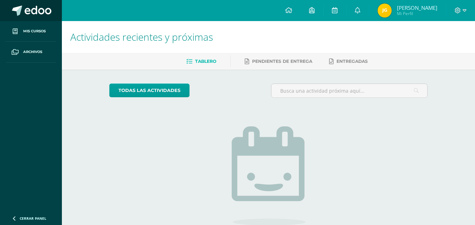
click at [54, 10] on link at bounding box center [31, 10] width 62 height 21
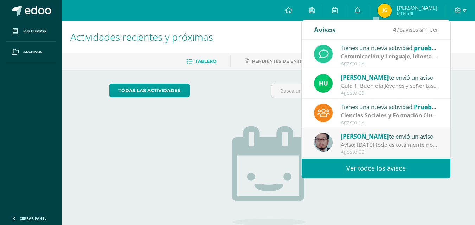
click at [408, 167] on link "Ver todos los avisos" at bounding box center [376, 168] width 149 height 19
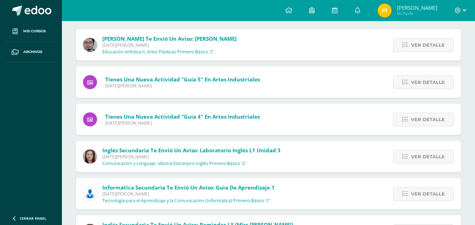
scroll to position [100, 0]
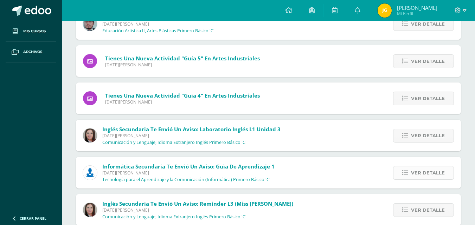
click at [435, 174] on span "Ver detalle" at bounding box center [428, 173] width 34 height 13
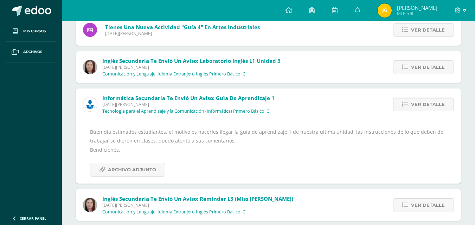
scroll to position [173, 0]
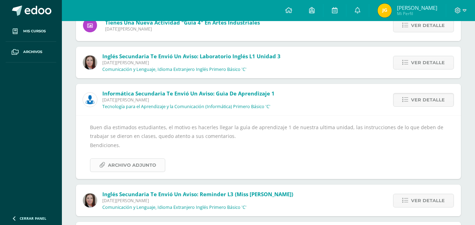
click at [136, 166] on span "Archivo Adjunto" at bounding box center [132, 165] width 48 height 13
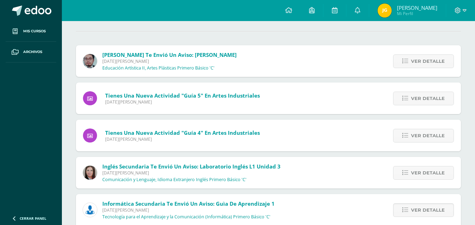
scroll to position [0, 0]
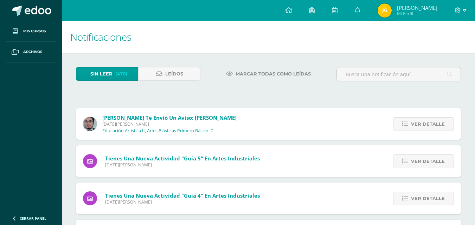
click at [471, 51] on div "Notificaciones" at bounding box center [268, 37] width 413 height 32
click at [158, 73] on icon at bounding box center [159, 74] width 7 height 6
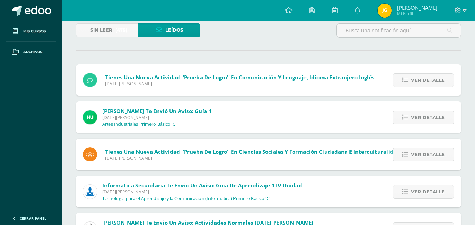
scroll to position [70, 0]
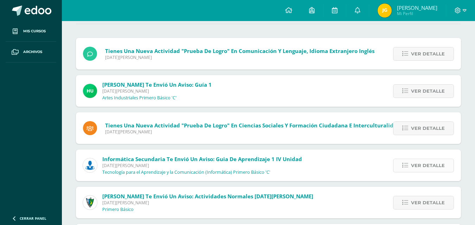
click at [436, 167] on span "Ver detalle" at bounding box center [428, 165] width 34 height 13
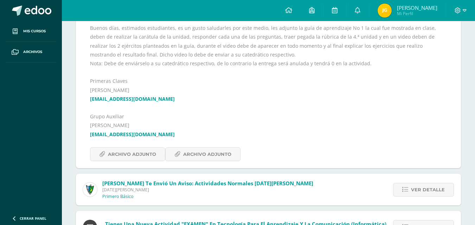
scroll to position [233, 0]
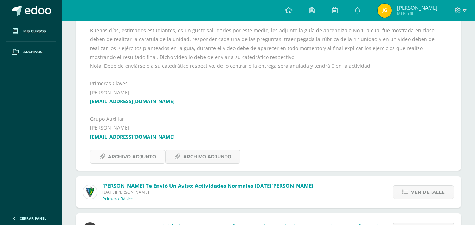
click at [153, 157] on span "Archivo Adjunto" at bounding box center [132, 156] width 48 height 13
click at [217, 161] on span "Archivo Adjunto" at bounding box center [207, 156] width 48 height 13
click at [23, 2] on link at bounding box center [31, 10] width 62 height 21
